Goal: Task Accomplishment & Management: Use online tool/utility

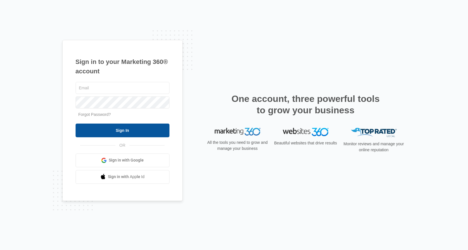
type input "[EMAIL_ADDRESS][DOMAIN_NAME]"
click at [129, 131] on input "Sign In" at bounding box center [122, 131] width 94 height 14
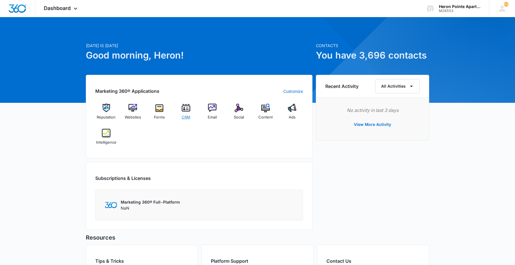
click at [181, 112] on div "CRM" at bounding box center [186, 114] width 22 height 20
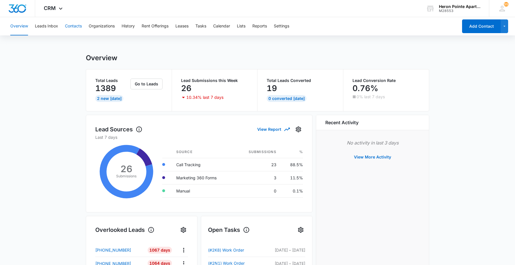
click at [70, 31] on button "Contacts" at bounding box center [73, 26] width 17 height 18
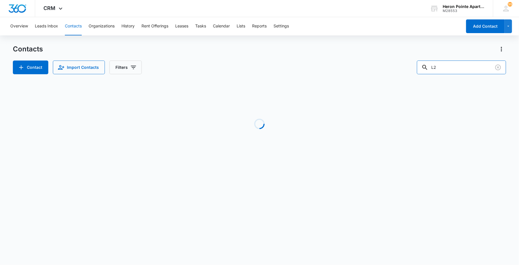
click at [398, 67] on div "Contact Import Contacts Filters L2" at bounding box center [259, 68] width 493 height 14
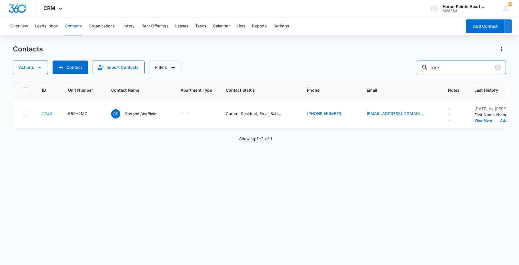
drag, startPoint x: 458, startPoint y: 71, endPoint x: 335, endPoint y: 65, distance: 123.4
click at [336, 65] on div "Actions Contact Import Contacts Filters 2m7" at bounding box center [259, 68] width 493 height 14
type input "[PERSON_NAME]"
click at [81, 113] on div "659-H7" at bounding box center [76, 114] width 16 height 6
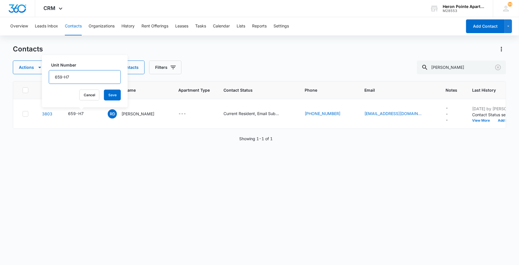
drag, startPoint x: 66, startPoint y: 77, endPoint x: 192, endPoint y: 95, distance: 127.7
click at [142, 86] on table "ID Unit Number Contact Name Apartment Type Contact Status Phone Email Notes Las…" at bounding box center [302, 104] width 579 height 47
type input "659-2M7"
click at [104, 93] on button "Save" at bounding box center [112, 95] width 17 height 11
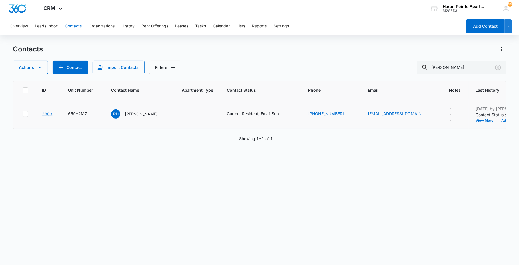
click at [46, 114] on link "3803" at bounding box center [47, 114] width 10 height 5
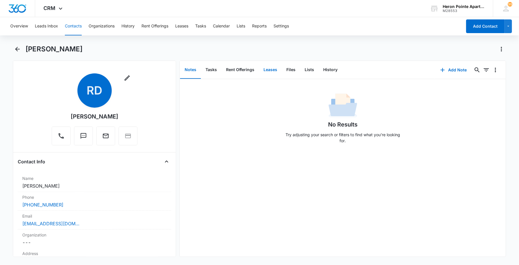
click at [265, 71] on button "Leases" at bounding box center [270, 70] width 23 height 18
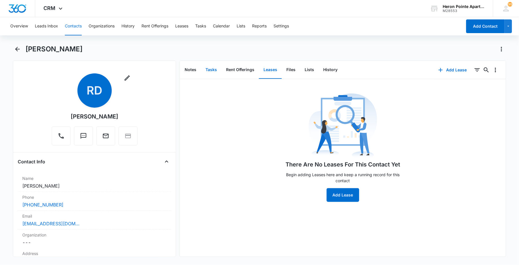
click at [212, 70] on button "Tasks" at bounding box center [211, 70] width 21 height 18
click at [279, 69] on button "Leases" at bounding box center [270, 70] width 23 height 18
click at [247, 71] on button "Rent Offerings" at bounding box center [240, 70] width 37 height 18
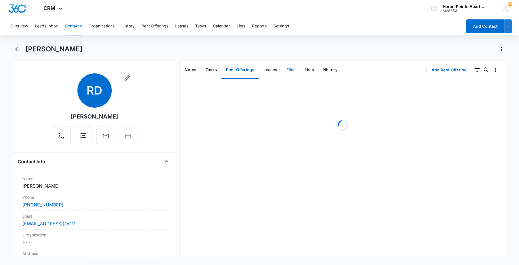
click at [288, 70] on button "Files" at bounding box center [291, 70] width 18 height 18
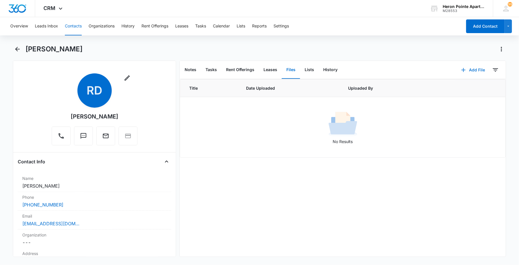
click at [470, 70] on button "Add File" at bounding box center [473, 70] width 35 height 14
click at [460, 86] on div "Upload Files" at bounding box center [465, 88] width 23 height 4
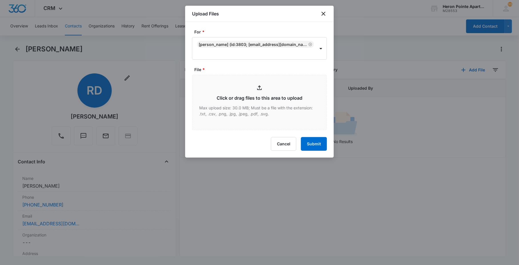
type input "C:\fakepath\H7 [PERSON_NAME] Signed Lease.pdf"
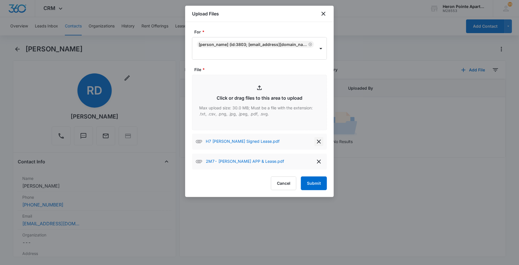
click at [319, 142] on icon "delete" at bounding box center [319, 142] width 4 height 4
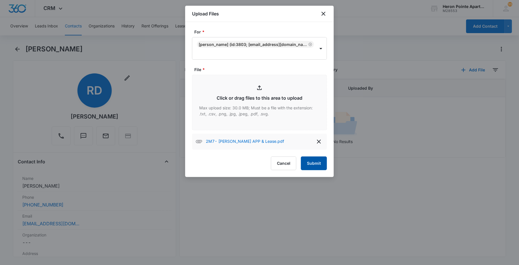
click at [314, 164] on button "Submit" at bounding box center [314, 164] width 26 height 14
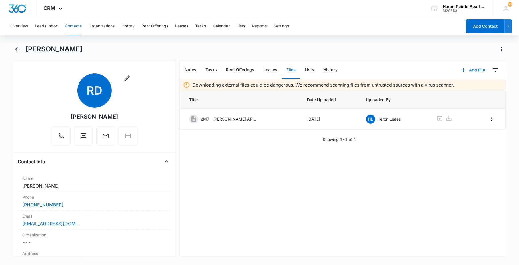
click at [75, 27] on button "Contacts" at bounding box center [73, 26] width 17 height 18
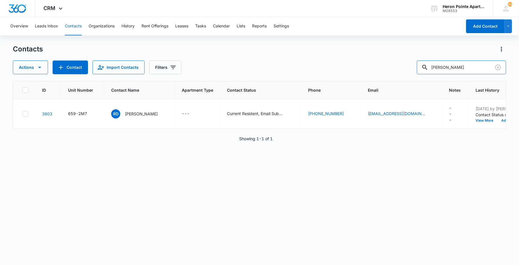
drag, startPoint x: 461, startPoint y: 66, endPoint x: 362, endPoint y: 76, distance: 99.4
click at [363, 77] on div "Contacts Actions Contact Import Contacts Filters [PERSON_NAME] ID Unit Number C…" at bounding box center [259, 155] width 493 height 220
type input "2m7"
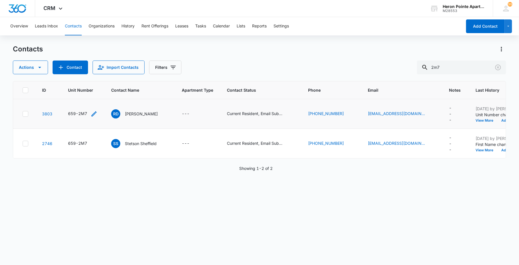
click at [96, 115] on icon "Unit Number - 659-2M7 - Select to Edit Field" at bounding box center [94, 114] width 7 height 7
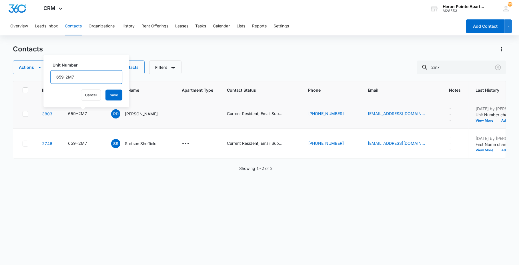
click at [55, 77] on input "659-2M7" at bounding box center [86, 77] width 72 height 14
type input "(F) 659-2M7"
click at [106, 93] on button "Save" at bounding box center [114, 95] width 17 height 11
click at [193, 118] on td "---" at bounding box center [197, 114] width 45 height 30
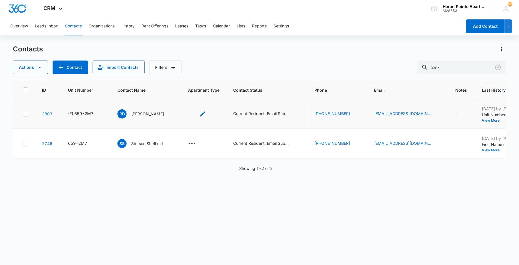
click at [192, 114] on div "---" at bounding box center [192, 114] width 8 height 7
click at [224, 95] on button "Save" at bounding box center [230, 95] width 17 height 11
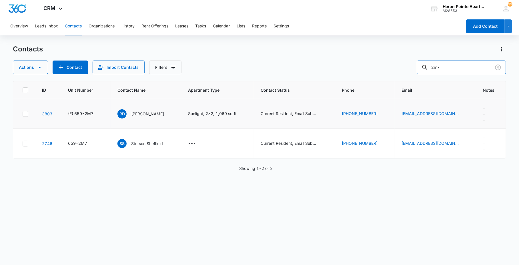
drag, startPoint x: 464, startPoint y: 69, endPoint x: 325, endPoint y: 64, distance: 139.1
click at [379, 85] on div "Contacts Actions Contact Import Contacts Filters 2m7 ID Unit Number Contact Nam…" at bounding box center [259, 155] width 493 height 220
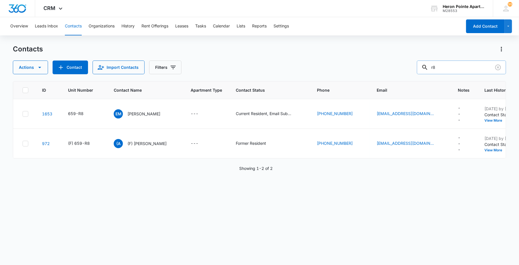
click at [438, 65] on input "r8" at bounding box center [461, 68] width 89 height 14
type input "2r8"
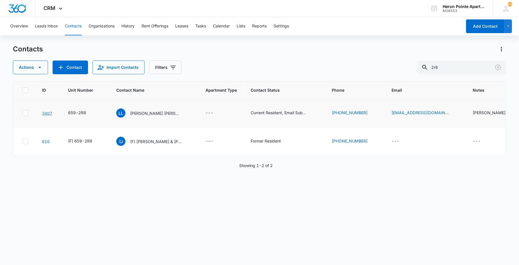
click at [45, 111] on link "3407" at bounding box center [47, 113] width 10 height 5
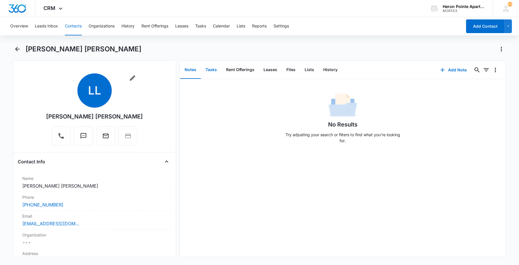
click at [210, 71] on button "Tasks" at bounding box center [211, 70] width 21 height 18
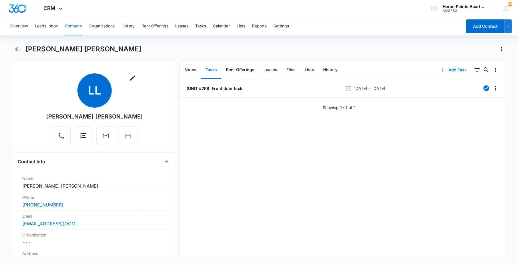
click at [458, 72] on button "Add Task" at bounding box center [454, 70] width 38 height 14
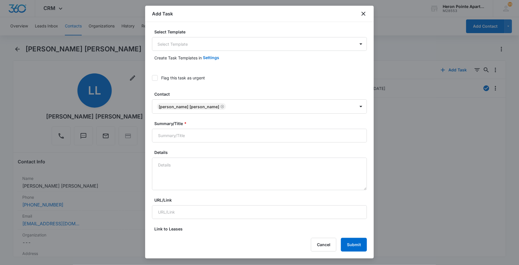
click at [266, 51] on div "Create Task Templates in Settings" at bounding box center [259, 58] width 215 height 14
click at [264, 47] on body "CRM Apps Reputation Websites Forms CRM Email Social Content Ads Intelligence Fi…" at bounding box center [259, 132] width 519 height 265
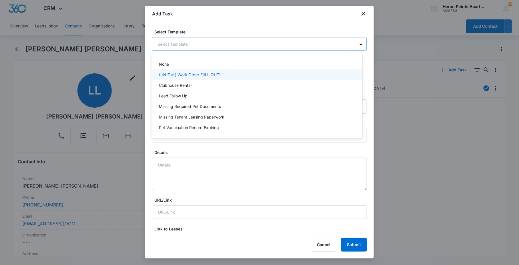
click at [250, 74] on div "(UNIT # ) Work Order FIILL OUT!!!" at bounding box center [256, 75] width 195 height 6
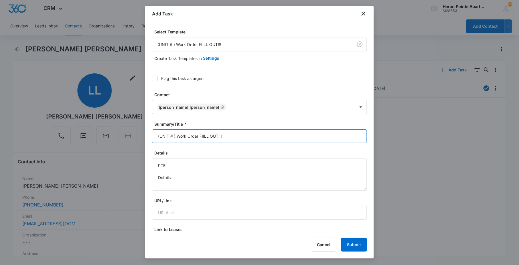
click at [174, 137] on input "(UNIT # ) Work Order FIILL OUT!!!" at bounding box center [259, 137] width 215 height 14
drag, startPoint x: 207, startPoint y: 140, endPoint x: 408, endPoint y: 100, distance: 205.5
click at [322, 127] on div "Summary/Title * (UNIT #2R8 ) Work Order FIILL OUT!!!" at bounding box center [259, 132] width 215 height 22
type input "(UNIT #2R8 ) Work Order: Fridge Shelf"
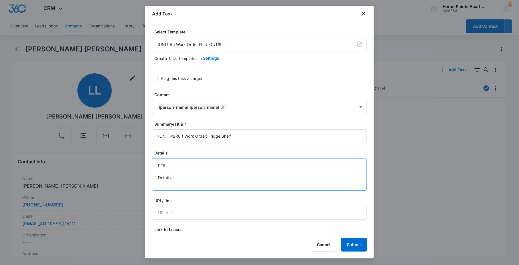
click at [271, 191] on textarea "PTE: Details:" at bounding box center [259, 174] width 215 height 33
click at [210, 185] on textarea "PTE: Details: [PERSON_NAME] said that" at bounding box center [259, 174] width 215 height 33
paste textarea "door shelf [MEDICAL_DATA] end cap"
click at [188, 184] on textarea "PTE: Details: [PERSON_NAME] said that door shelf [MEDICAL_DATA] end cap" at bounding box center [259, 174] width 215 height 33
click at [259, 186] on textarea "PTE: Details: [PERSON_NAME] said that the "door shelf [MEDICAL_DATA] end cap" at bounding box center [259, 174] width 215 height 33
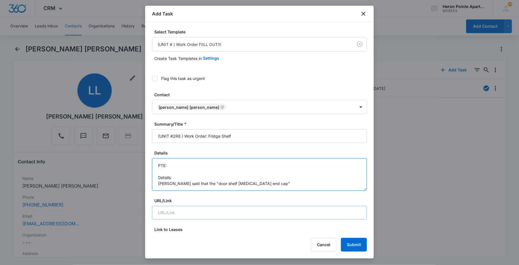
drag, startPoint x: 356, startPoint y: 188, endPoint x: 346, endPoint y: 208, distance: 22.1
click at [307, 190] on textarea "PTE: Details: [PERSON_NAME] said that the "door shelf [MEDICAL_DATA] end cap"" at bounding box center [259, 174] width 215 height 33
click at [290, 182] on textarea "PTE: Details: [PERSON_NAME] said that the "door shelf [MEDICAL_DATA] end cap"" at bounding box center [259, 174] width 215 height 33
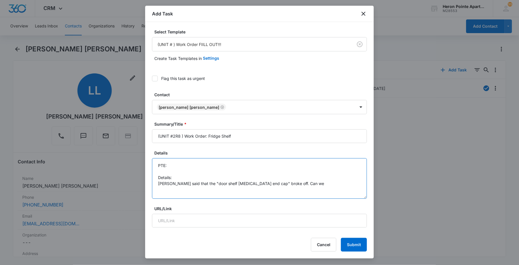
drag, startPoint x: 359, startPoint y: 190, endPoint x: 358, endPoint y: 200, distance: 10.1
click at [358, 199] on textarea "PTE: Details: [PERSON_NAME] said that the "door shelf [MEDICAL_DATA] end cap" b…" at bounding box center [259, 178] width 215 height 41
click at [282, 172] on textarea "PTE: Details: [PERSON_NAME] said that the "door shelf [MEDICAL_DATA] end cap" b…" at bounding box center [259, 179] width 215 height 43
type textarea "PTE: [PHONE_NUMBER] Details: [PERSON_NAME] said that the "door shelf [MEDICAL_D…"
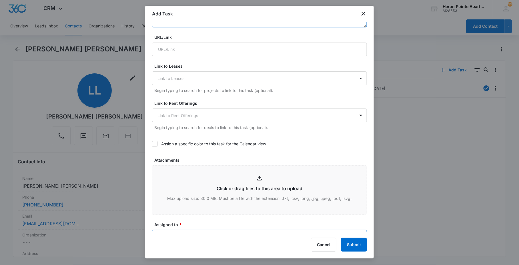
scroll to position [222, 0]
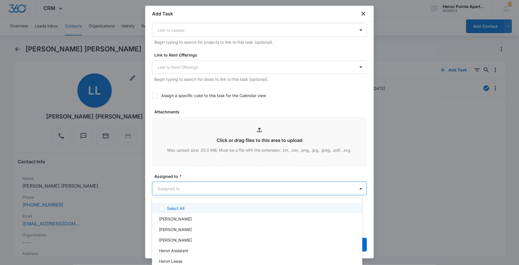
click at [192, 192] on body "CRM Apps Reputation Websites Forms CRM Email Social Content Ads Intelligence Fi…" at bounding box center [259, 132] width 519 height 265
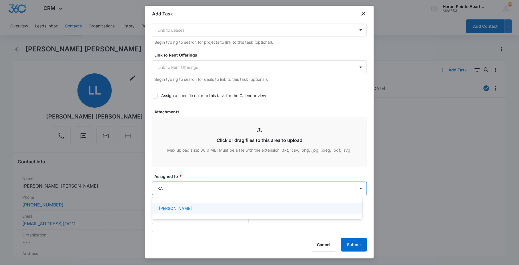
type input "[DEMOGRAPHIC_DATA]"
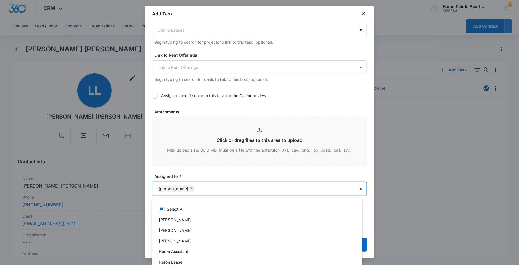
drag, startPoint x: 213, startPoint y: 170, endPoint x: 212, endPoint y: 173, distance: 3.2
click at [213, 172] on div at bounding box center [259, 132] width 519 height 265
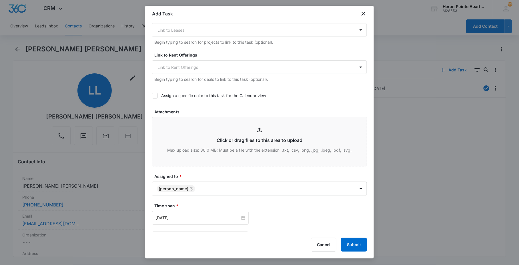
scroll to position [329, 0]
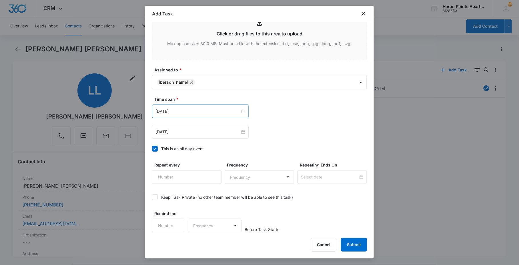
click at [190, 107] on div "[DATE]" at bounding box center [200, 112] width 97 height 14
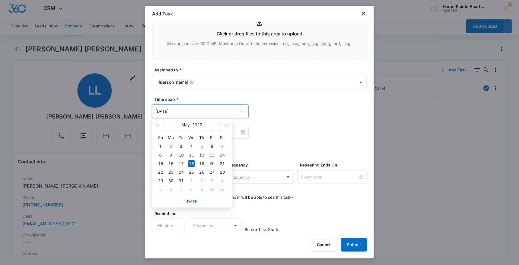
click at [190, 205] on div "[DATE]" at bounding box center [192, 201] width 80 height 11
click at [192, 202] on link "[DATE]" at bounding box center [192, 201] width 13 height 5
type input "[DATE]"
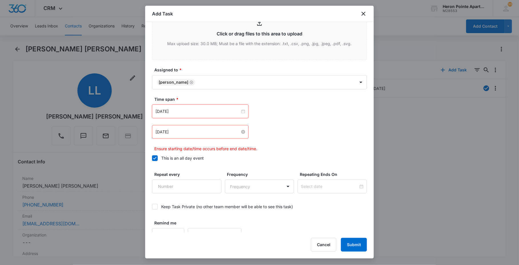
click at [181, 133] on input "[DATE]" at bounding box center [198, 132] width 85 height 6
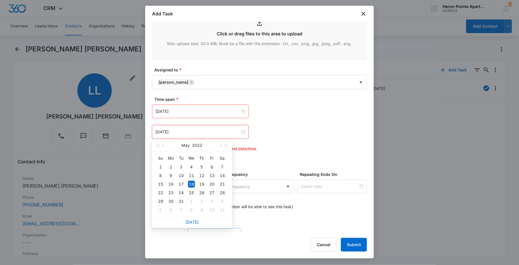
click at [190, 221] on link "[DATE]" at bounding box center [192, 222] width 13 height 5
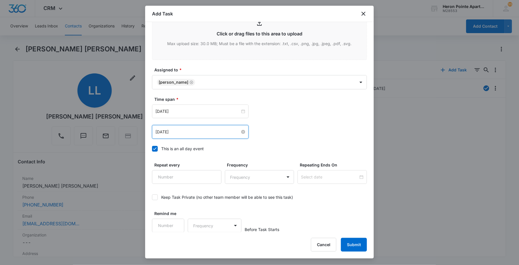
click at [186, 133] on input "[DATE]" at bounding box center [198, 132] width 85 height 6
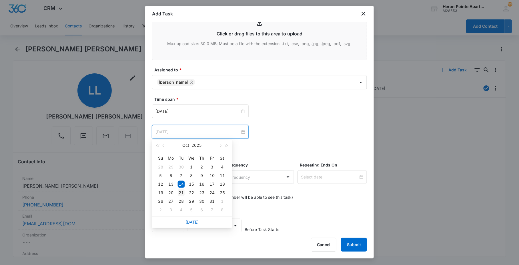
type input "[DATE]"
click at [182, 193] on div "21" at bounding box center [181, 193] width 7 height 7
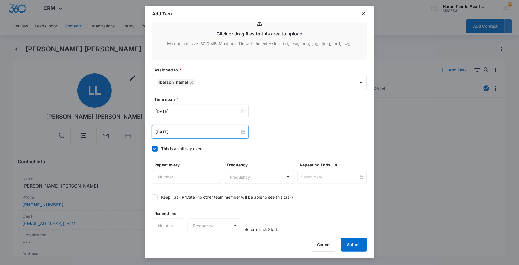
click at [276, 122] on div "[DATE] [DATE] Su Mo Tu We Th Fr Sa 28 29 30 1 2 3 4 5 6 7 8 9 10 11 12 13 14 15…" at bounding box center [259, 122] width 215 height 34
click at [353, 244] on button "Submit" at bounding box center [354, 245] width 26 height 14
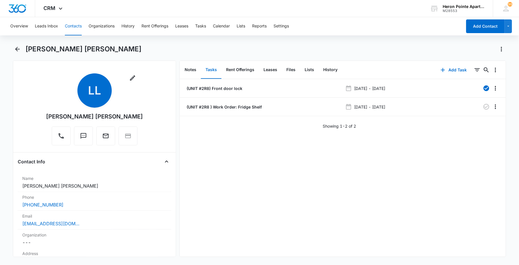
click at [79, 27] on button "Contacts" at bounding box center [73, 26] width 17 height 18
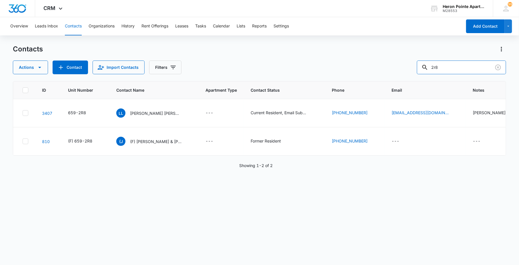
drag, startPoint x: 457, startPoint y: 66, endPoint x: 404, endPoint y: 64, distance: 52.9
click at [410, 66] on div "Actions Contact Import Contacts Filters 2r8" at bounding box center [259, 68] width 493 height 14
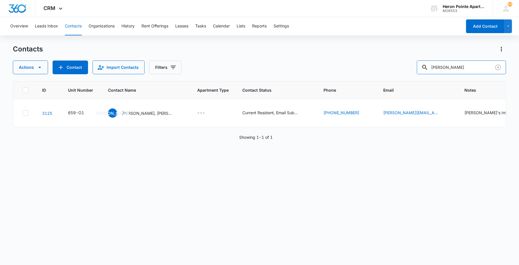
drag, startPoint x: 466, startPoint y: 67, endPoint x: 359, endPoint y: 67, distance: 106.9
click at [407, 65] on div "Actions Contact Import Contacts Filters [PERSON_NAME]" at bounding box center [259, 68] width 493 height 14
type input "O"
type input "659-O5"
click at [461, 185] on div "ID Unit Number Contact Name Apartment Type Contact Status Phone Email Notes Las…" at bounding box center [259, 169] width 493 height 177
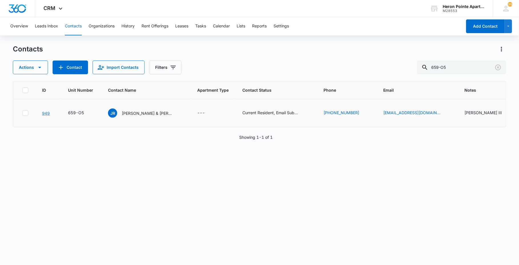
click at [49, 114] on link "949" at bounding box center [46, 113] width 8 height 5
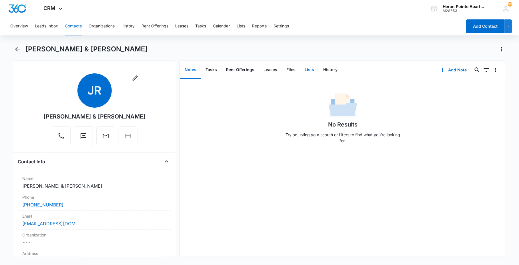
click at [301, 70] on button "Lists" at bounding box center [309, 70] width 19 height 18
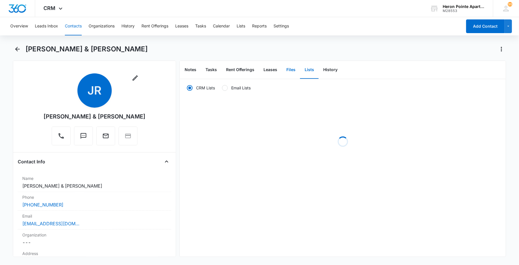
click at [290, 71] on button "Files" at bounding box center [291, 70] width 18 height 18
click at [262, 71] on button "Leases" at bounding box center [270, 70] width 23 height 18
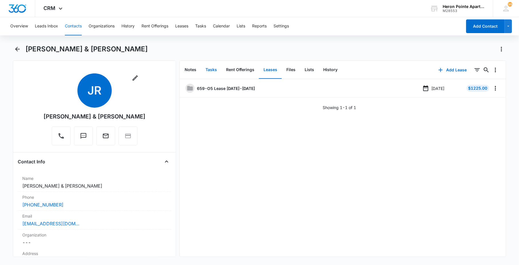
click at [215, 69] on button "Tasks" at bounding box center [211, 70] width 21 height 18
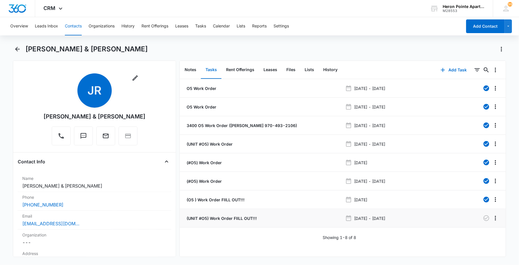
click at [207, 218] on p "(UNIT #O5) Work Order FIILL OUT!!!" at bounding box center [221, 219] width 71 height 6
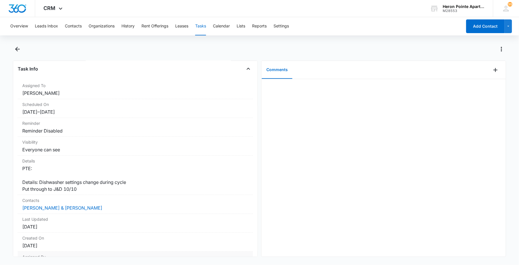
scroll to position [63, 0]
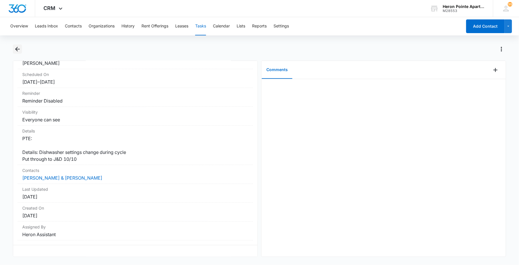
click at [15, 52] on icon "Back" at bounding box center [17, 49] width 7 height 7
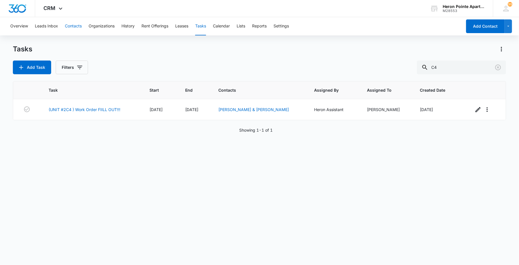
click at [73, 28] on button "Contacts" at bounding box center [73, 26] width 17 height 18
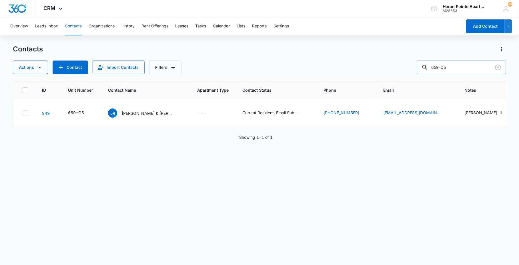
click at [456, 67] on input "659-O5" at bounding box center [461, 68] width 89 height 14
type input "659-D6"
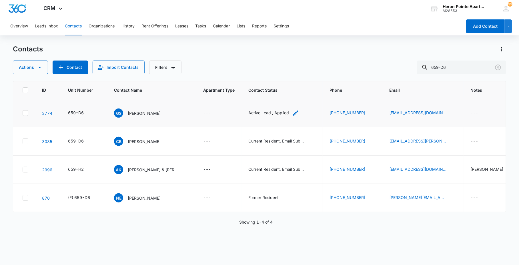
click at [270, 112] on div "Active Lead , Applied" at bounding box center [268, 113] width 41 height 6
click at [258, 77] on icon "Remove Applied" at bounding box center [258, 76] width 4 height 4
click at [258, 77] on div "Active Lead" at bounding box center [250, 76] width 21 height 4
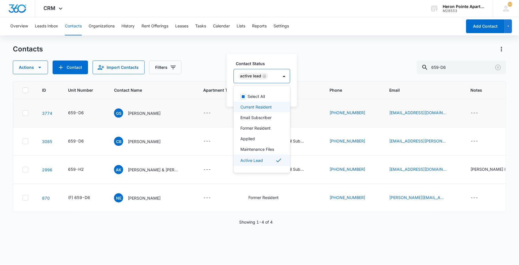
click at [264, 108] on p "Current Resident" at bounding box center [255, 107] width 31 height 6
click at [274, 71] on icon "Remove Current Resident" at bounding box center [275, 71] width 4 height 4
click at [265, 114] on div "Email Subscriber" at bounding box center [262, 118] width 57 height 11
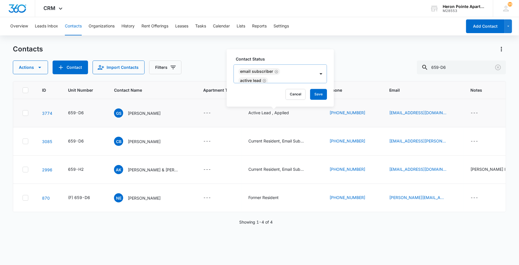
click at [294, 58] on label "Contact Status" at bounding box center [283, 59] width 94 height 6
click at [316, 96] on button "Save" at bounding box center [318, 94] width 17 height 11
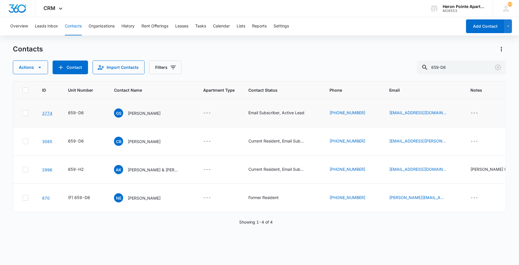
click at [45, 114] on link "3774" at bounding box center [47, 113] width 10 height 5
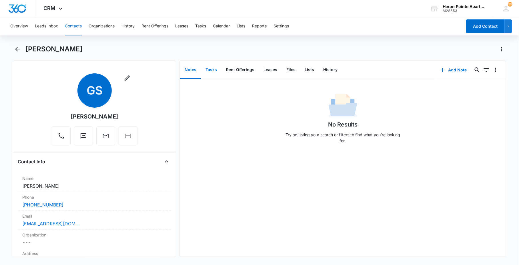
click at [215, 69] on button "Tasks" at bounding box center [211, 70] width 21 height 18
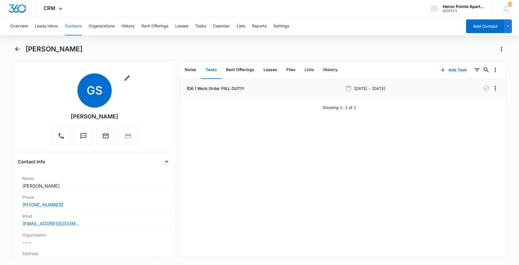
click at [221, 86] on p "(D6 ) Work Order FIILL OUT!!!" at bounding box center [215, 88] width 59 height 6
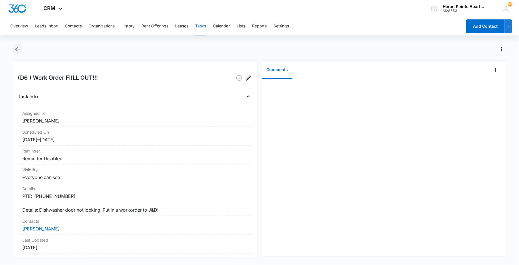
click at [20, 47] on icon "Back" at bounding box center [17, 49] width 7 height 7
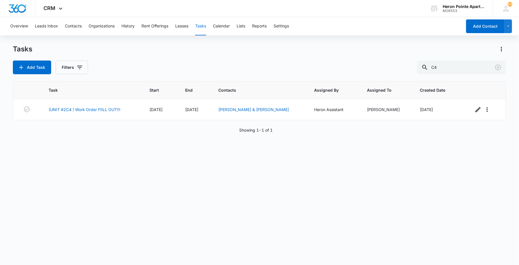
click at [19, 176] on div "Task Start End Contacts Assigned By Assigned To Created Date (UNIT #2C4 ) Work …" at bounding box center [259, 169] width 493 height 177
click at [71, 30] on button "Contacts" at bounding box center [73, 26] width 17 height 18
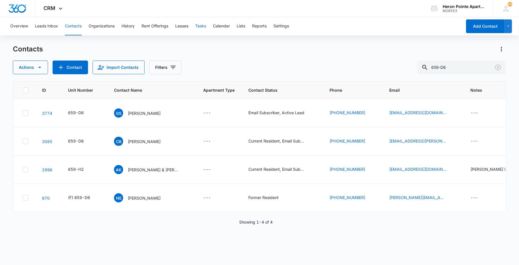
click at [202, 26] on button "Tasks" at bounding box center [200, 26] width 11 height 18
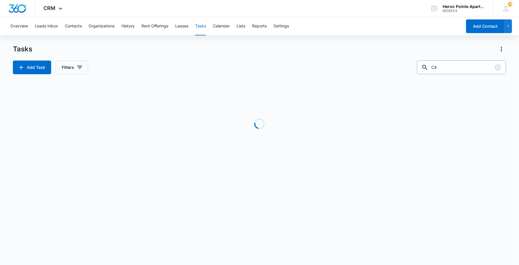
click at [465, 69] on input "C4" at bounding box center [461, 68] width 89 height 14
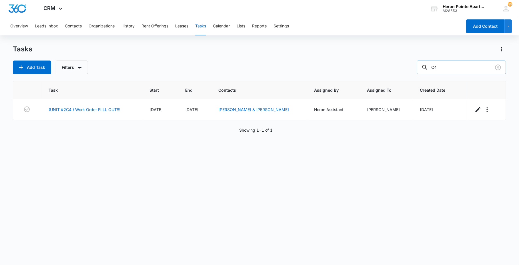
type input "C"
type input "D6"
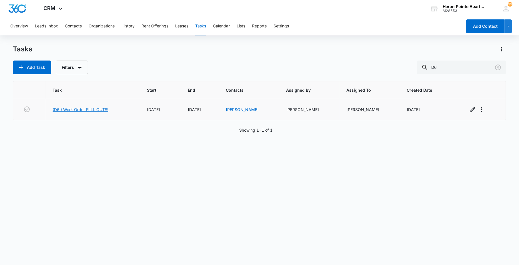
click at [76, 110] on link "(D6 ) Work Order FIILL OUT!!!" at bounding box center [81, 110] width 56 height 6
